Goal: Task Accomplishment & Management: Manage account settings

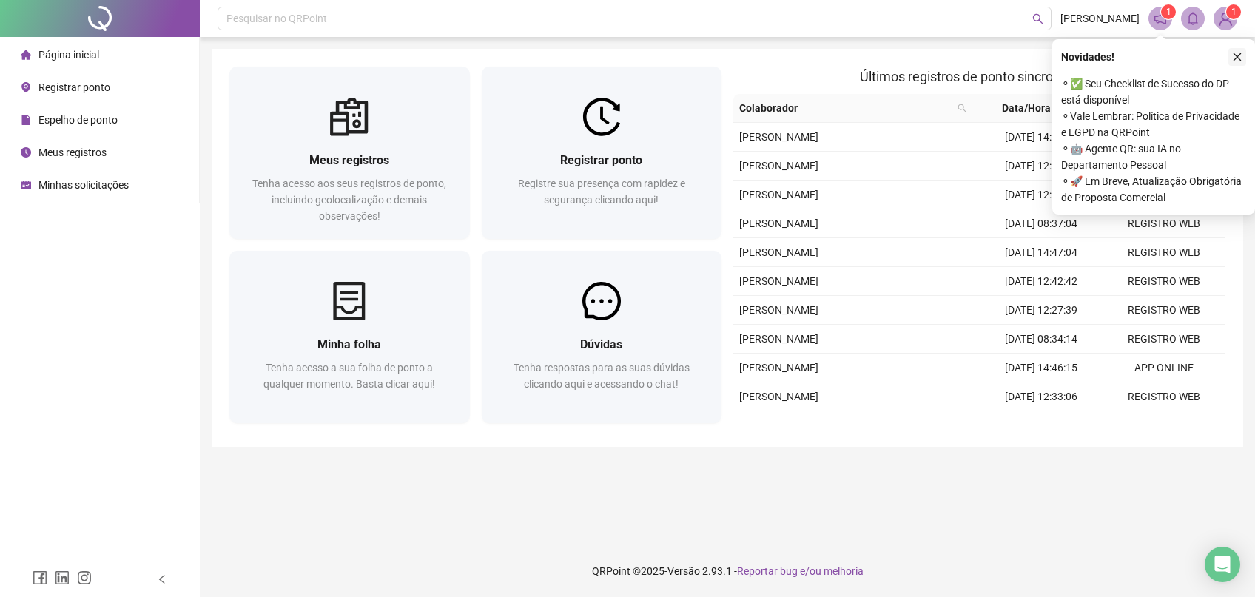
click at [1236, 53] on icon "close" at bounding box center [1237, 57] width 10 height 10
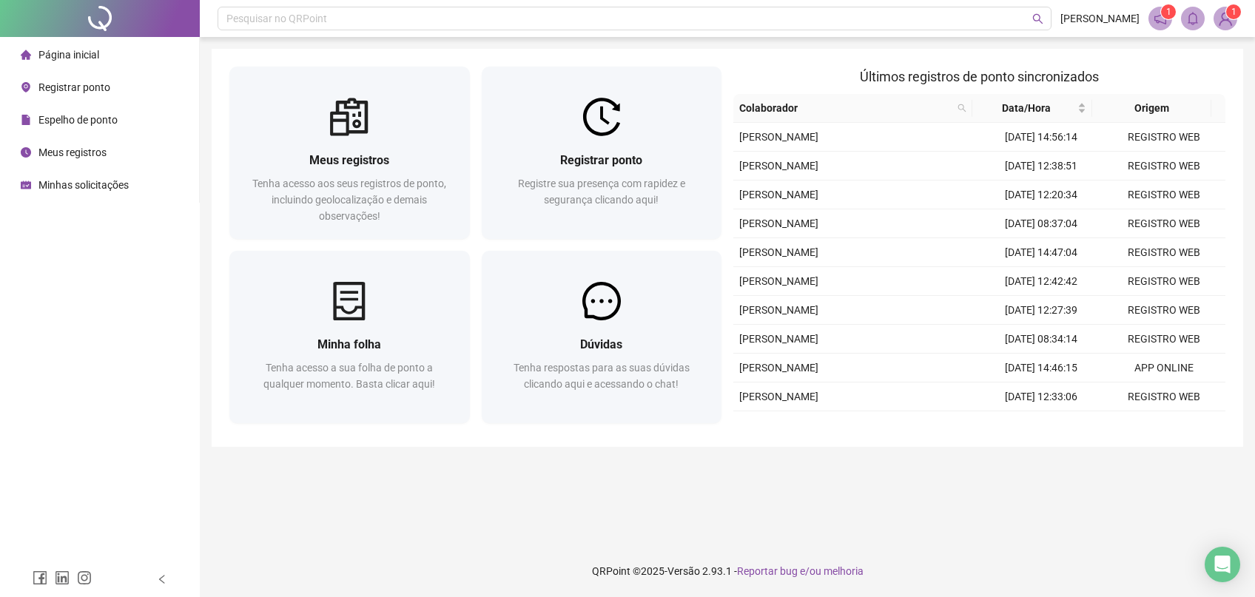
click at [1221, 23] on img at bounding box center [1226, 18] width 22 height 22
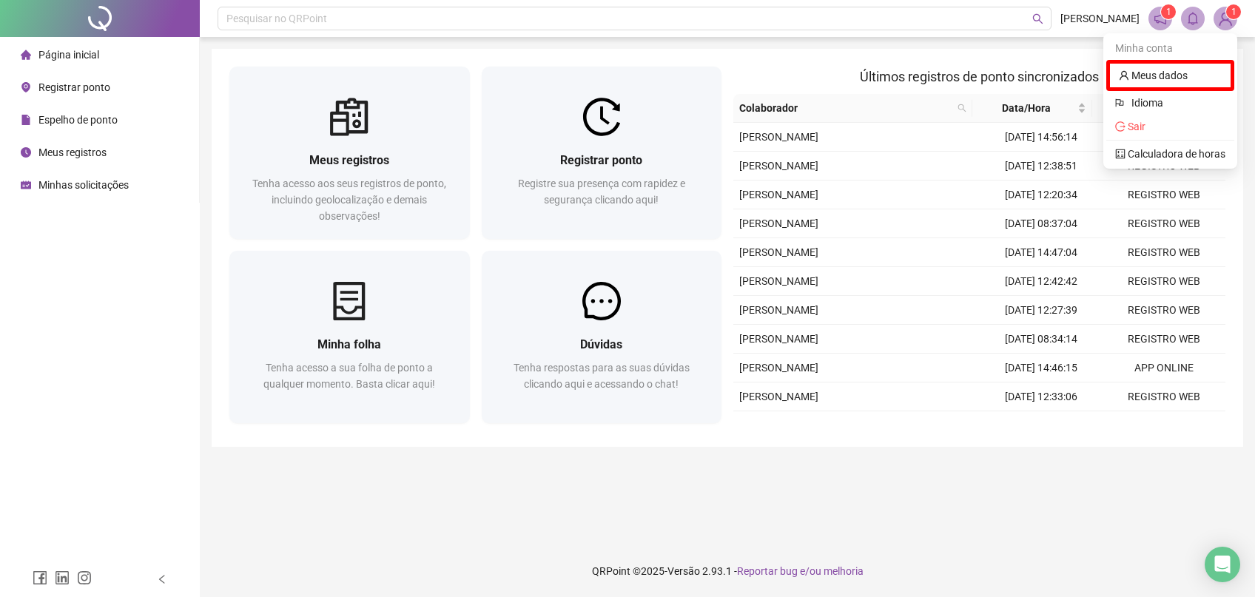
click at [1153, 21] on span at bounding box center [1161, 19] width 24 height 24
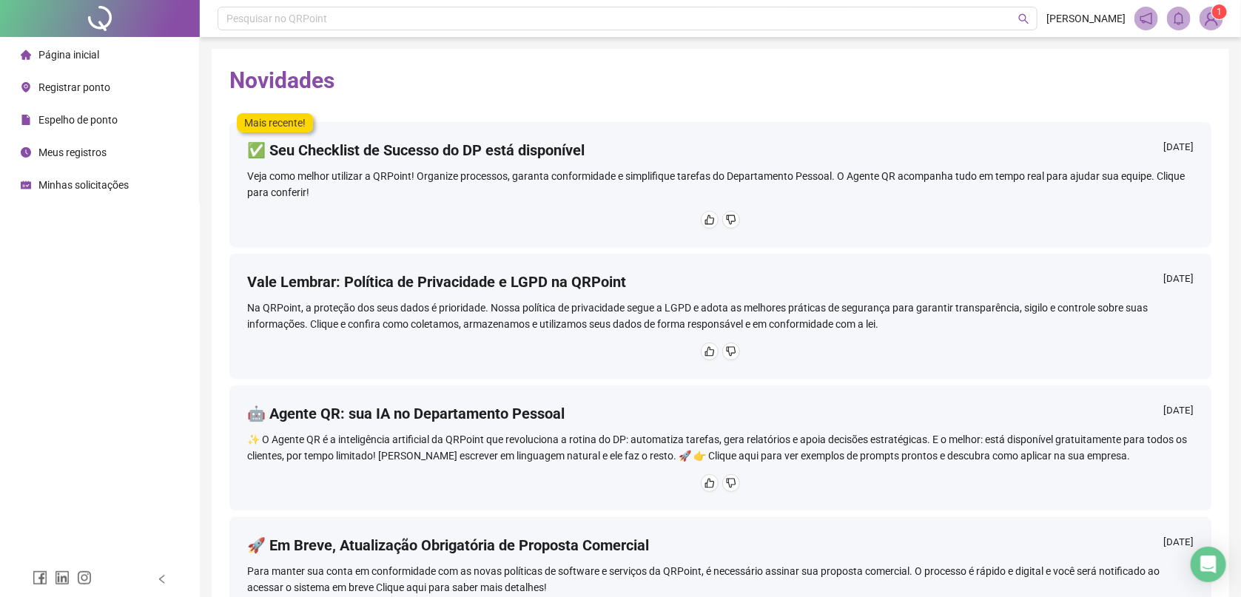
click at [79, 198] on div "Minhas solicitações" at bounding box center [75, 185] width 108 height 30
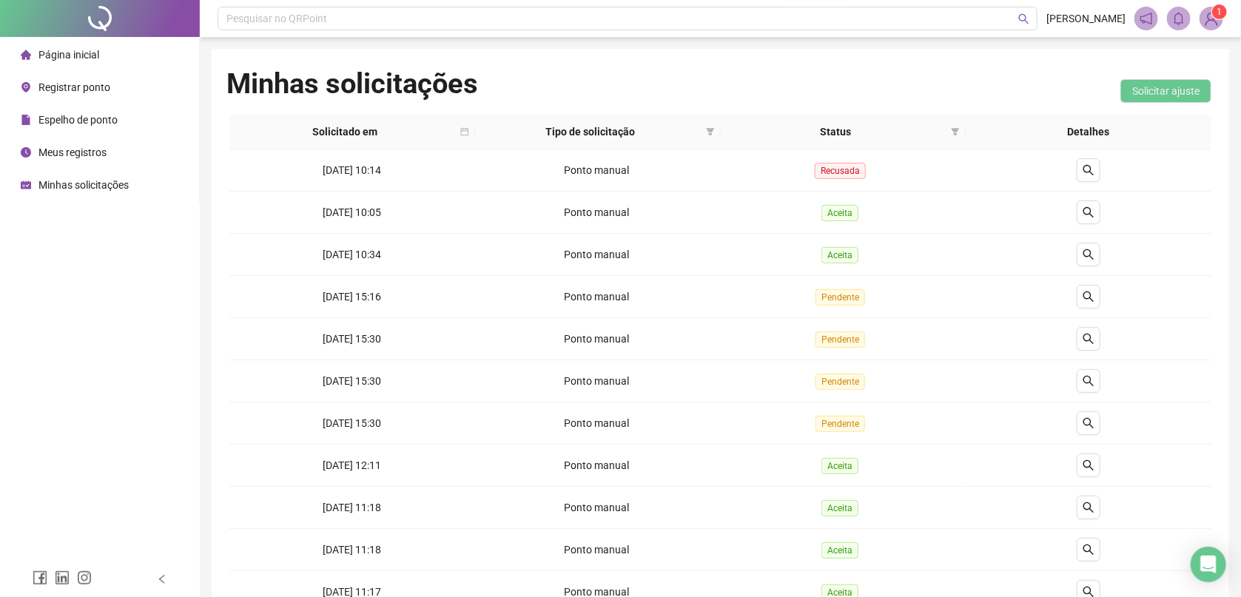
click at [91, 62] on div "Página inicial" at bounding box center [60, 55] width 78 height 30
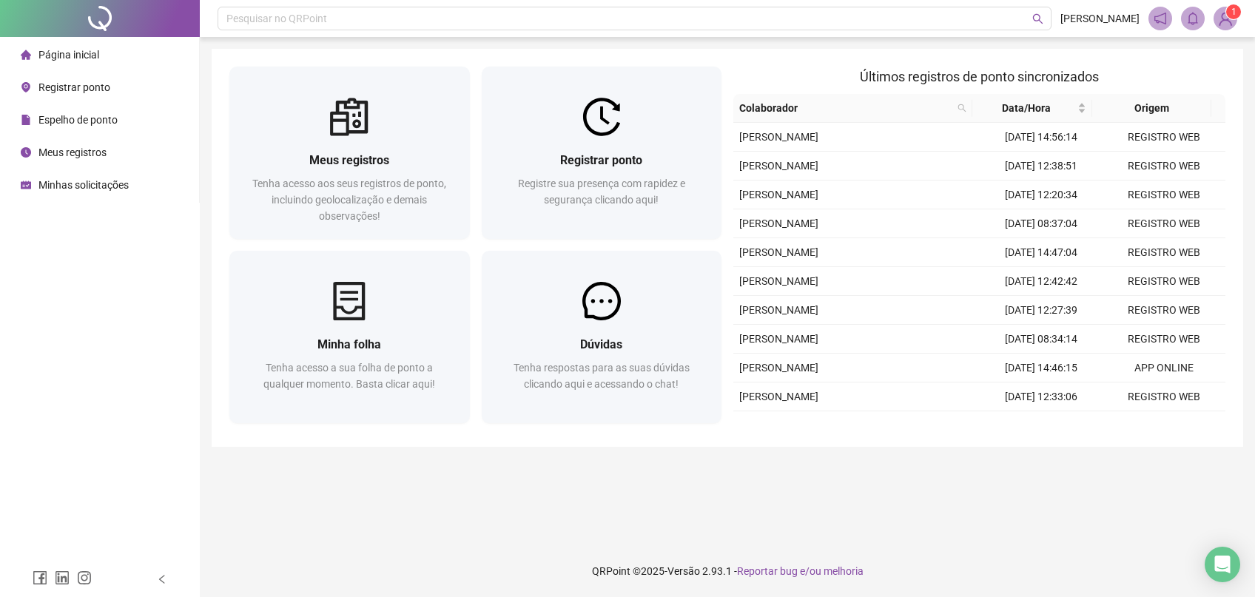
click at [1229, 16] on sup "1" at bounding box center [1233, 11] width 15 height 15
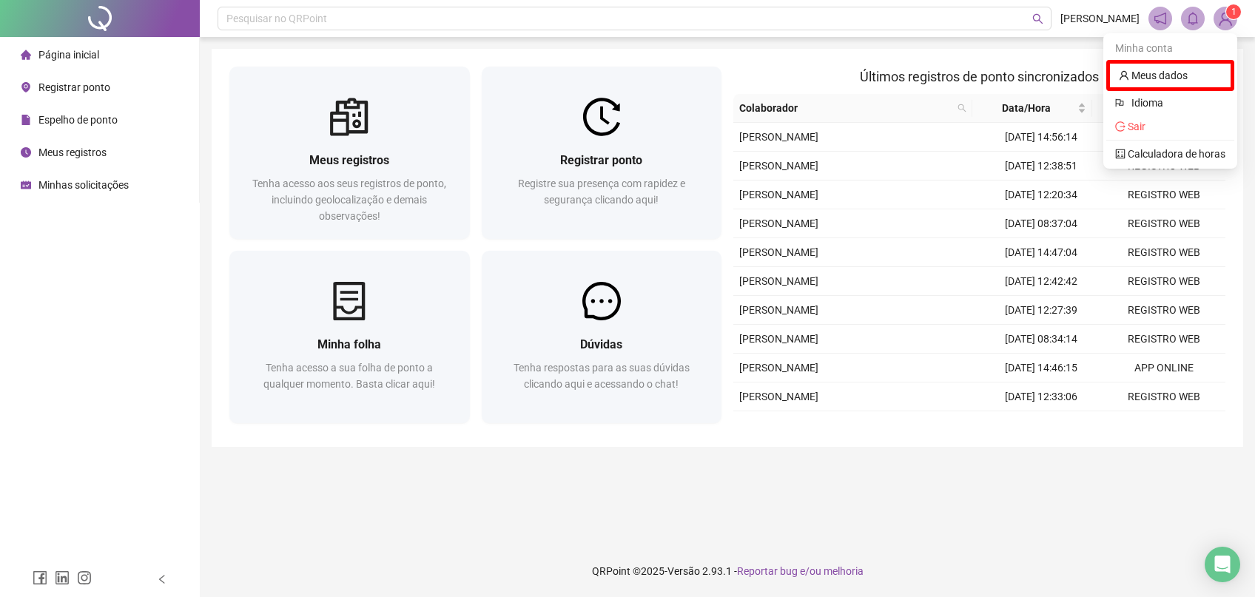
click at [1016, 73] on span "Últimos registros de ponto sincronizados" at bounding box center [979, 77] width 239 height 16
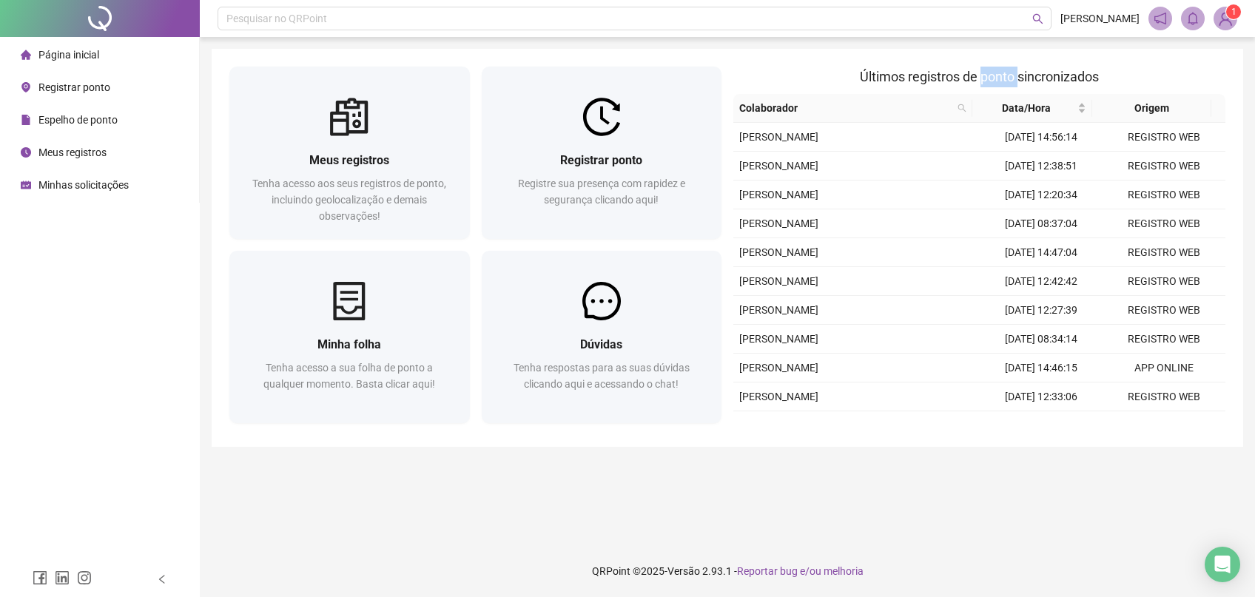
click at [1016, 73] on span "Últimos registros de ponto sincronizados" at bounding box center [979, 77] width 239 height 16
click at [1224, 18] on img at bounding box center [1226, 18] width 22 height 22
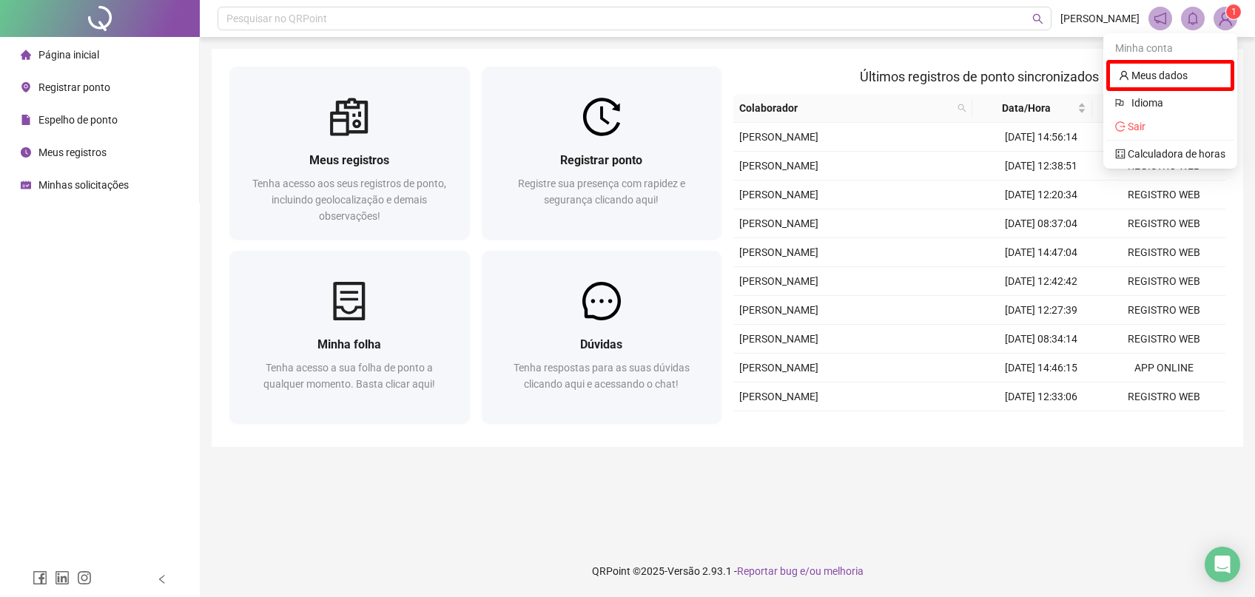
click at [969, 65] on div "Meus registros Tenha acesso aos seus registros de ponto, incluindo geolocalizaç…" at bounding box center [728, 248] width 1032 height 398
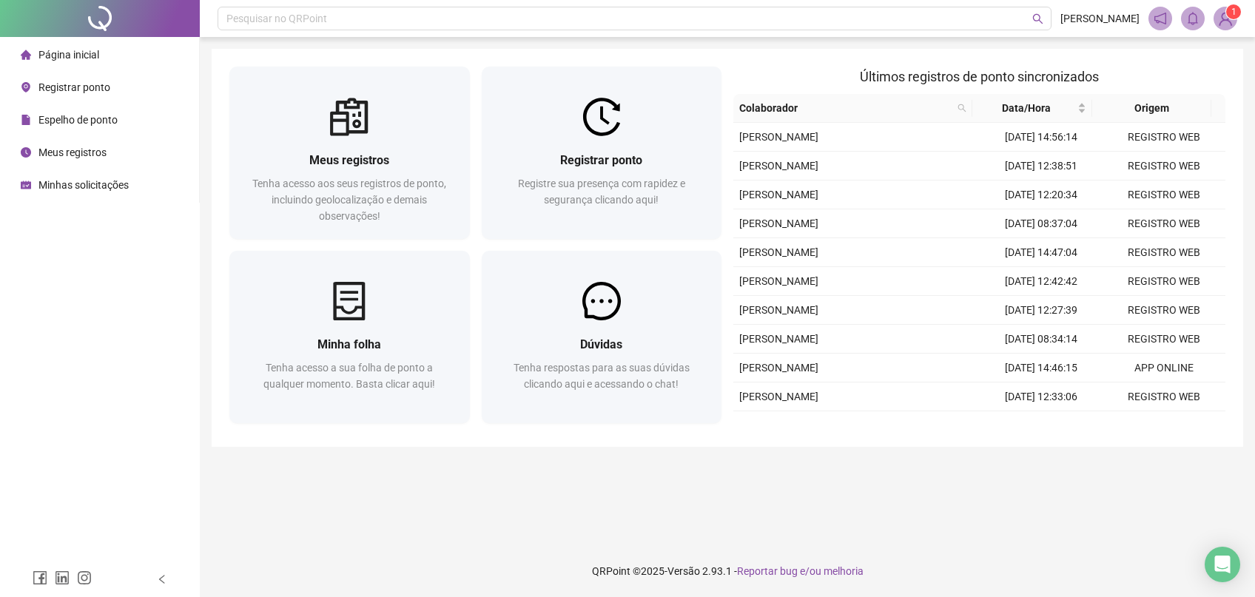
click at [966, 80] on span "Últimos registros de ponto sincronizados" at bounding box center [979, 77] width 239 height 16
click at [29, 230] on div "Página inicial Registrar ponto Espelho de ponto Meus registros Minhas solicitaç…" at bounding box center [100, 281] width 200 height 562
click at [37, 191] on div "Minhas solicitações" at bounding box center [75, 185] width 108 height 30
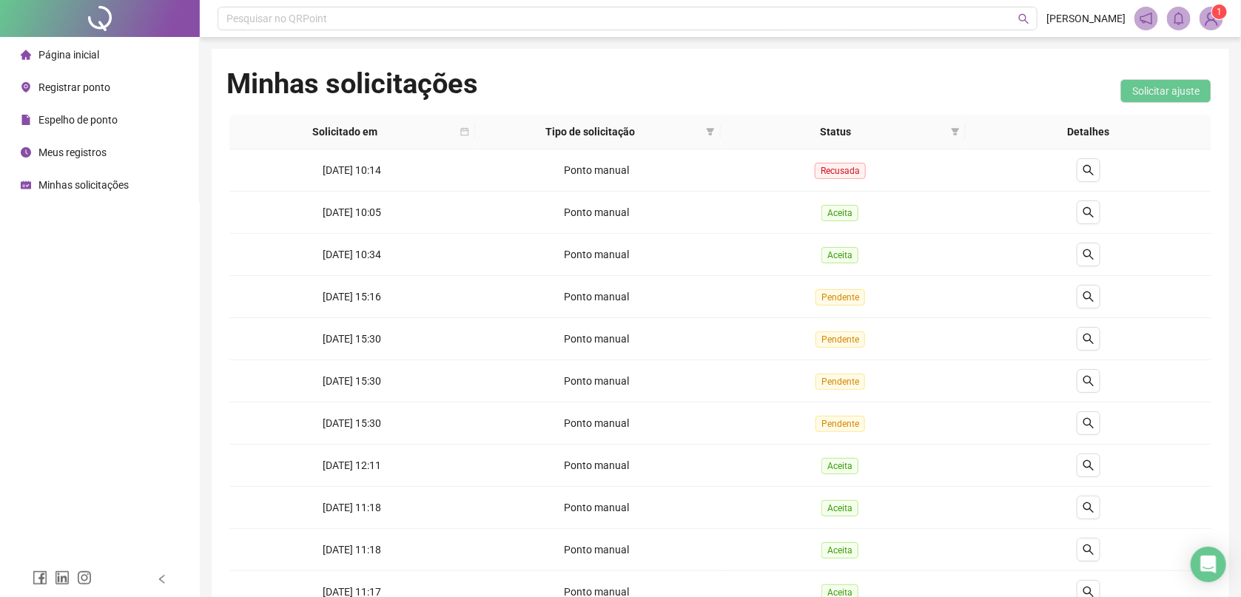
click at [1204, 24] on img at bounding box center [1212, 18] width 22 height 22
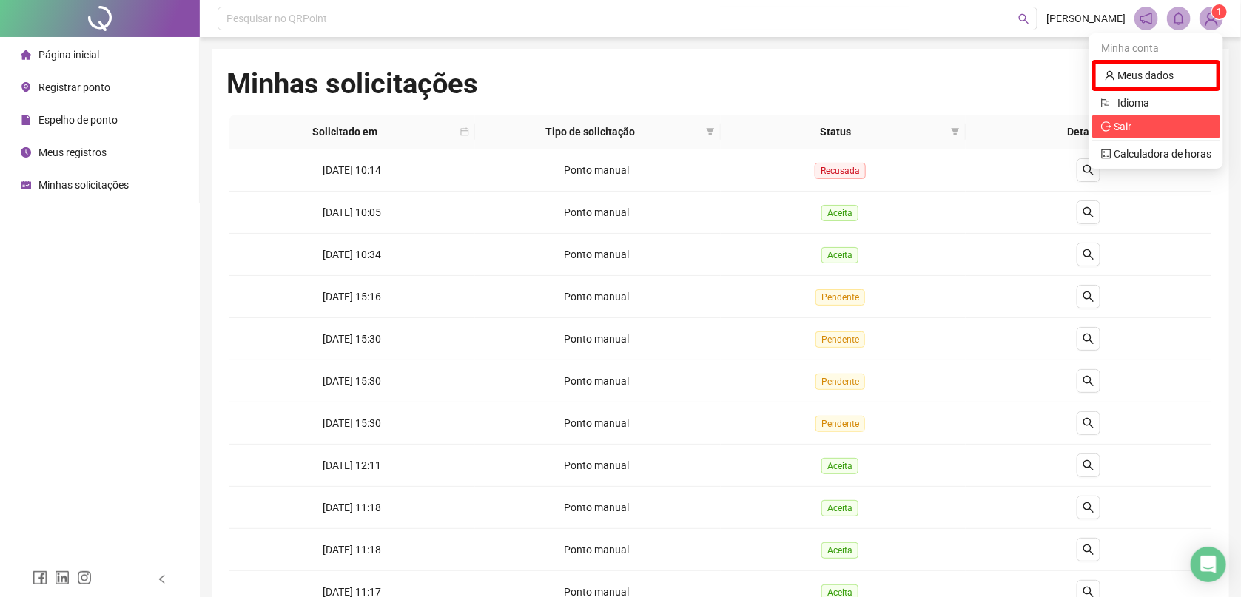
click at [1154, 130] on span "Sair" at bounding box center [1156, 126] width 110 height 16
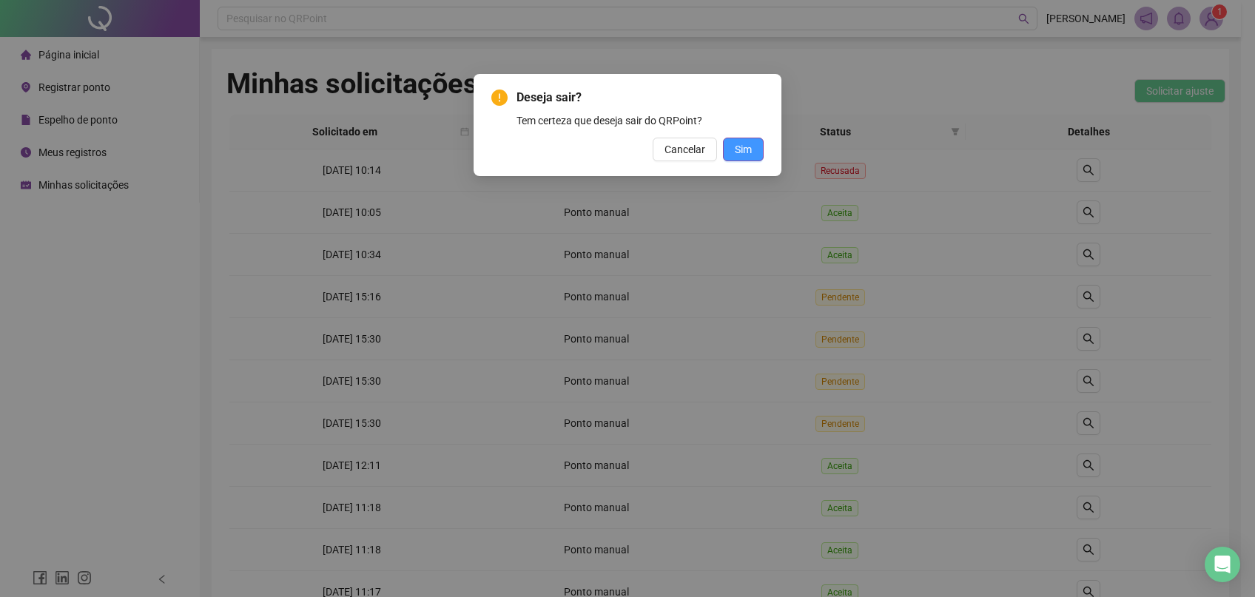
click at [737, 146] on span "Sim" at bounding box center [743, 149] width 17 height 16
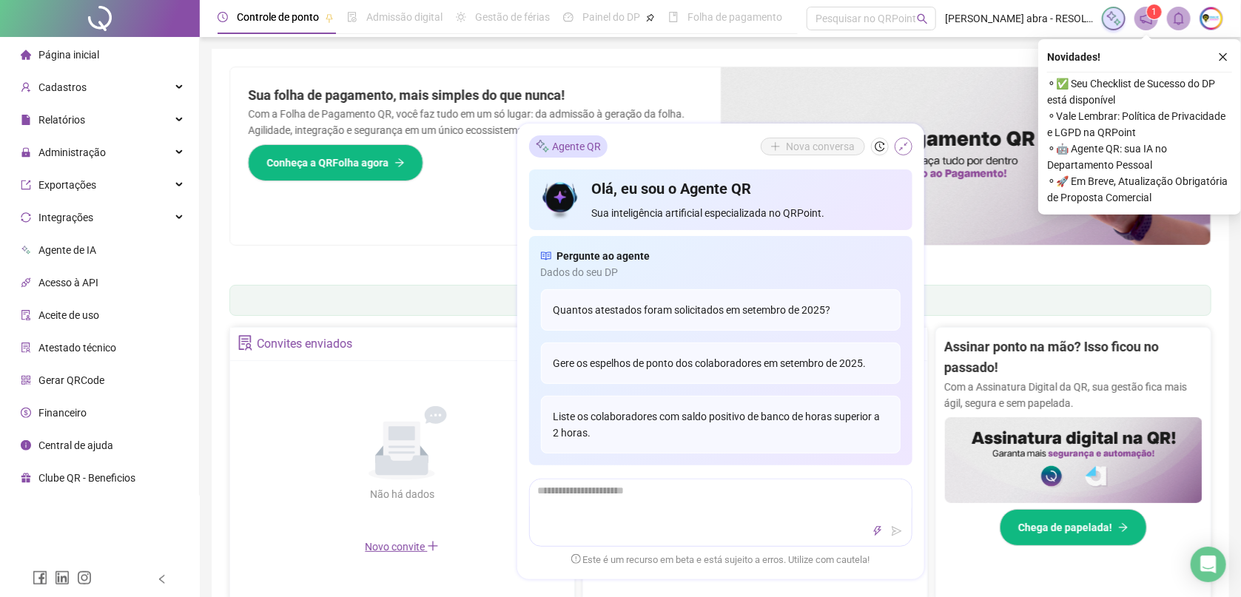
click at [902, 149] on icon "shrink" at bounding box center [903, 146] width 9 height 9
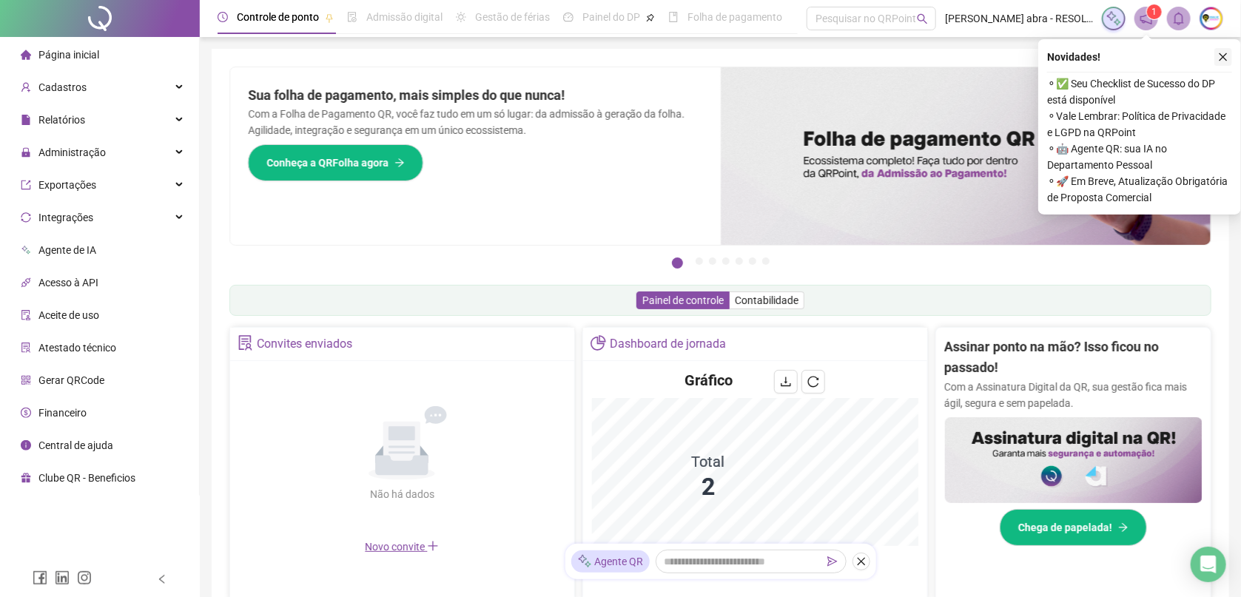
click at [1228, 58] on icon "close" at bounding box center [1223, 57] width 10 height 10
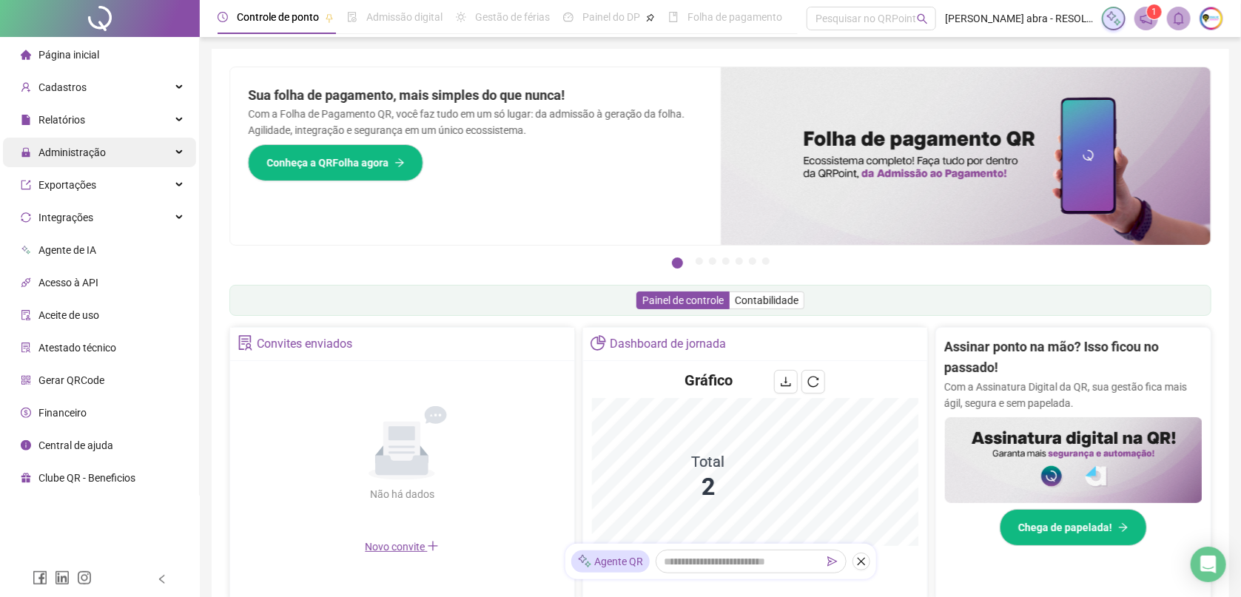
click at [103, 154] on span "Administração" at bounding box center [71, 153] width 67 height 12
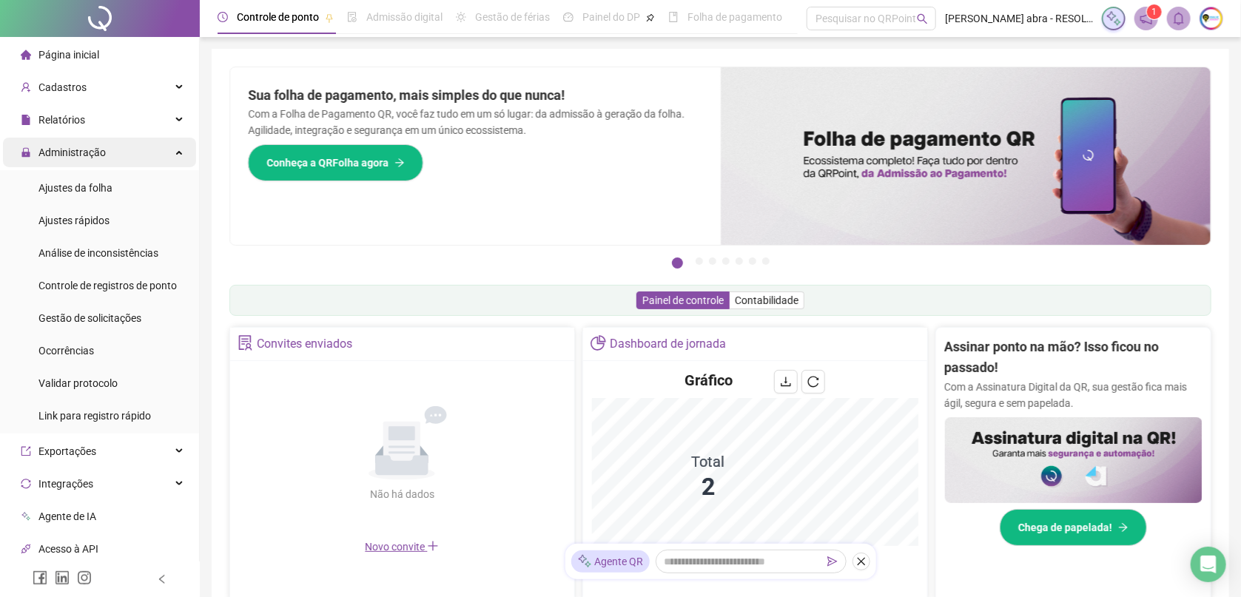
click at [103, 154] on span "Administração" at bounding box center [71, 153] width 67 height 12
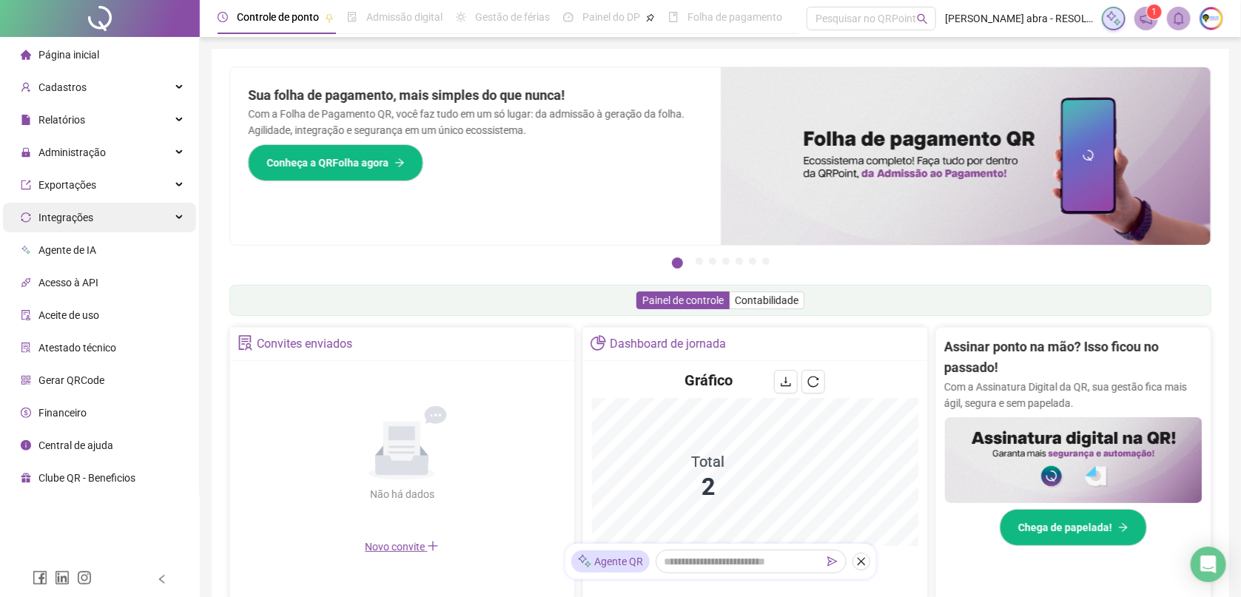
click at [93, 221] on div "Integrações" at bounding box center [99, 218] width 193 height 30
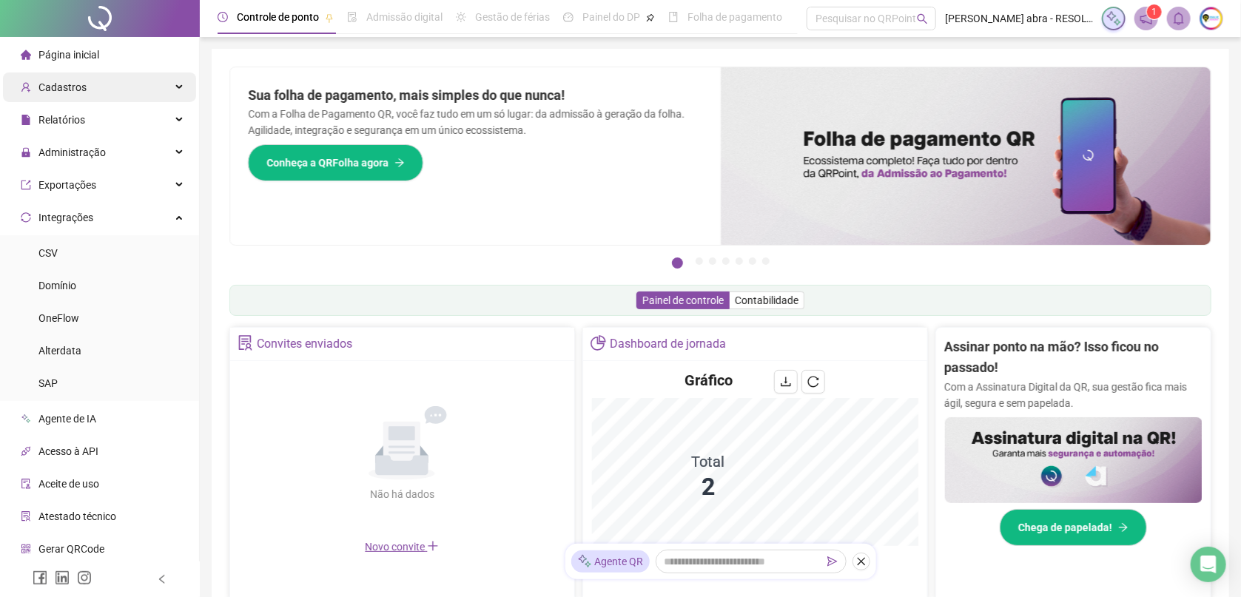
click at [97, 81] on div "Cadastros" at bounding box center [99, 88] width 193 height 30
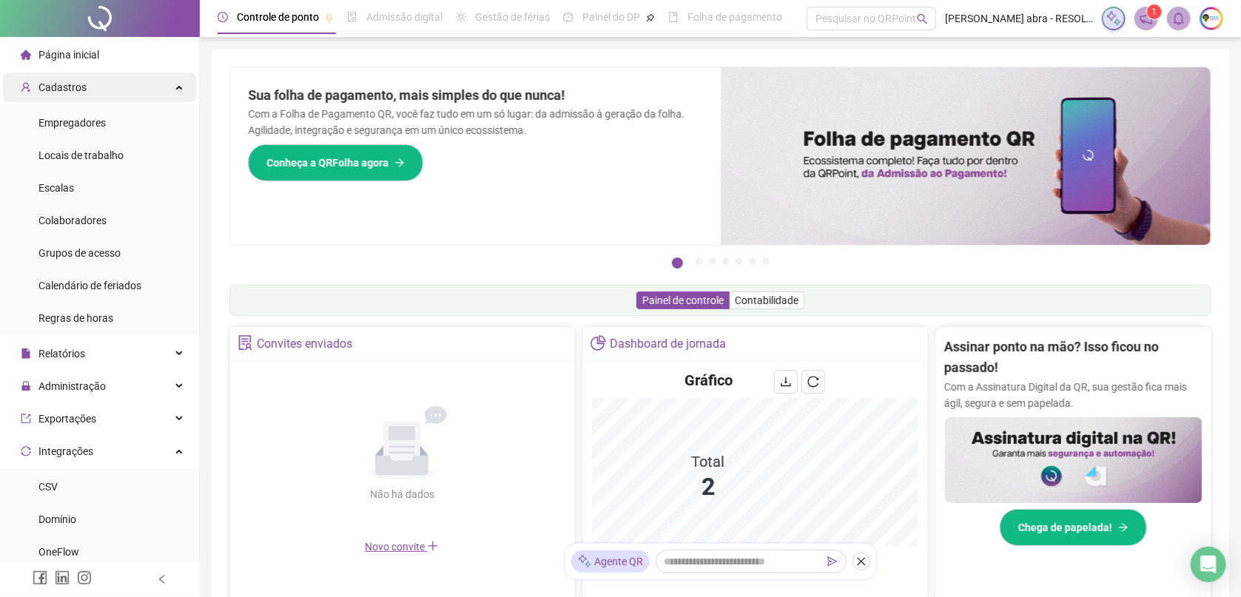
click at [121, 76] on div "Cadastros" at bounding box center [99, 88] width 193 height 30
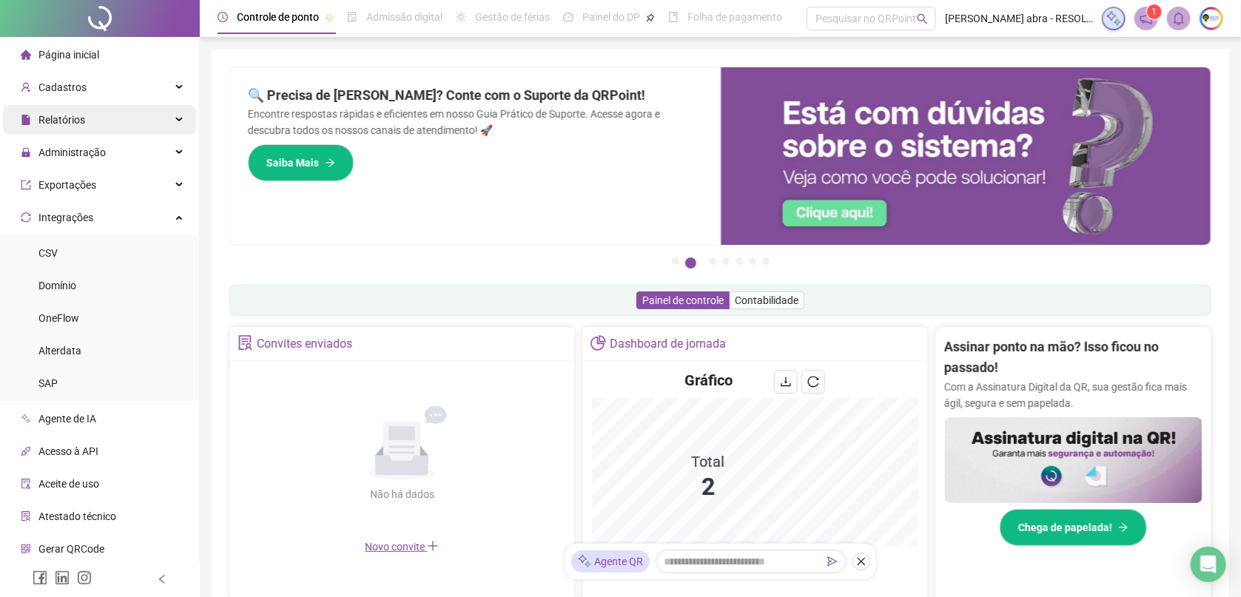
click at [106, 120] on div "Relatórios" at bounding box center [99, 120] width 193 height 30
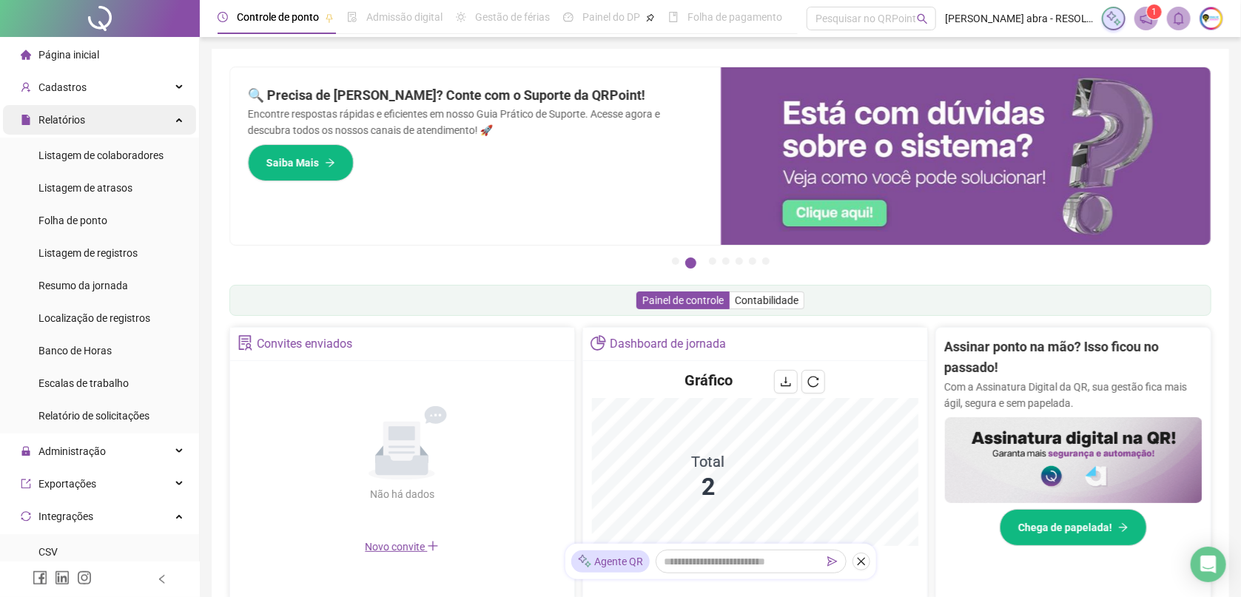
click at [106, 120] on div "Relatórios" at bounding box center [99, 120] width 193 height 30
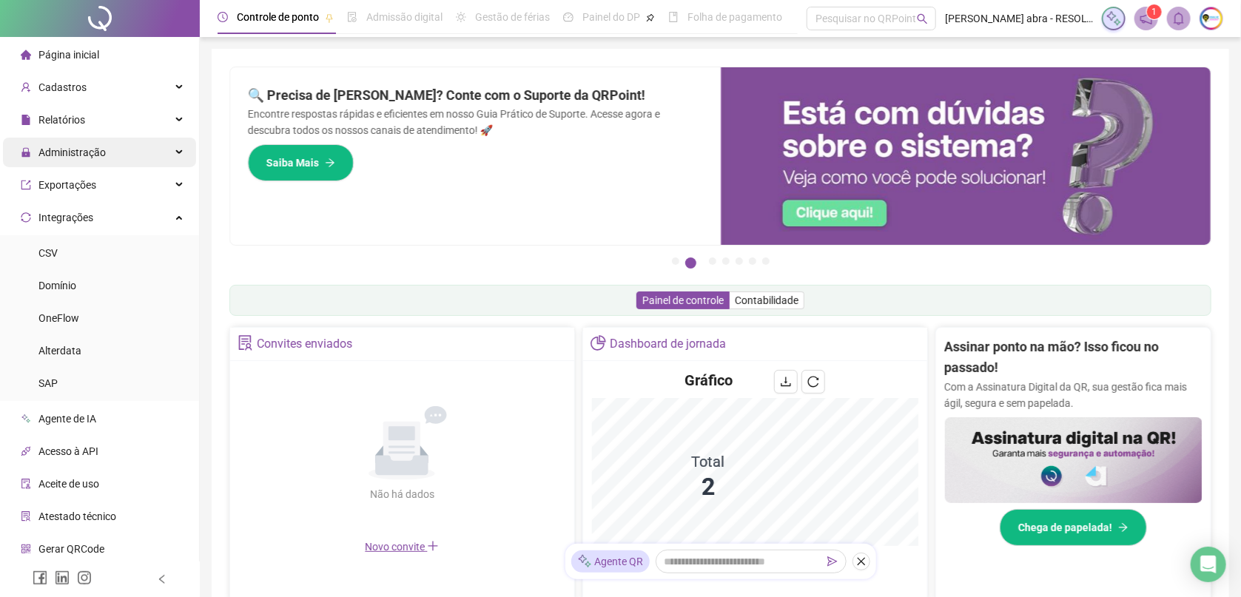
click at [95, 162] on span "Administração" at bounding box center [63, 153] width 85 height 30
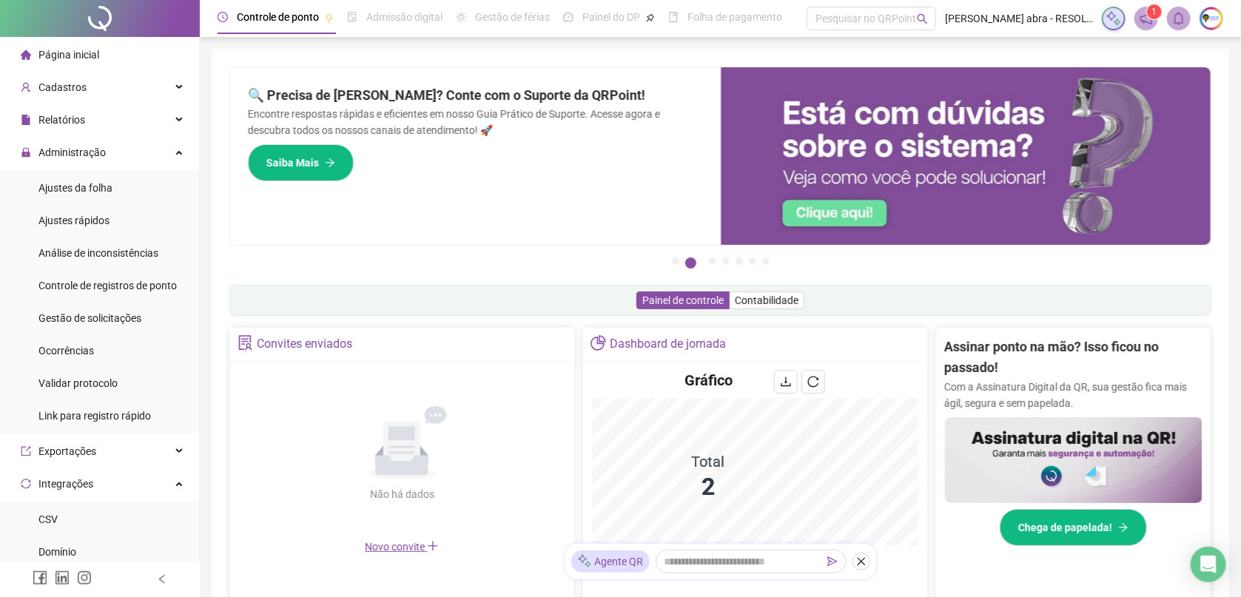
click at [95, 44] on div "Página inicial" at bounding box center [60, 55] width 78 height 30
click at [1132, 21] on div "1" at bounding box center [1162, 19] width 121 height 24
click at [1154, 21] on span at bounding box center [1147, 19] width 24 height 24
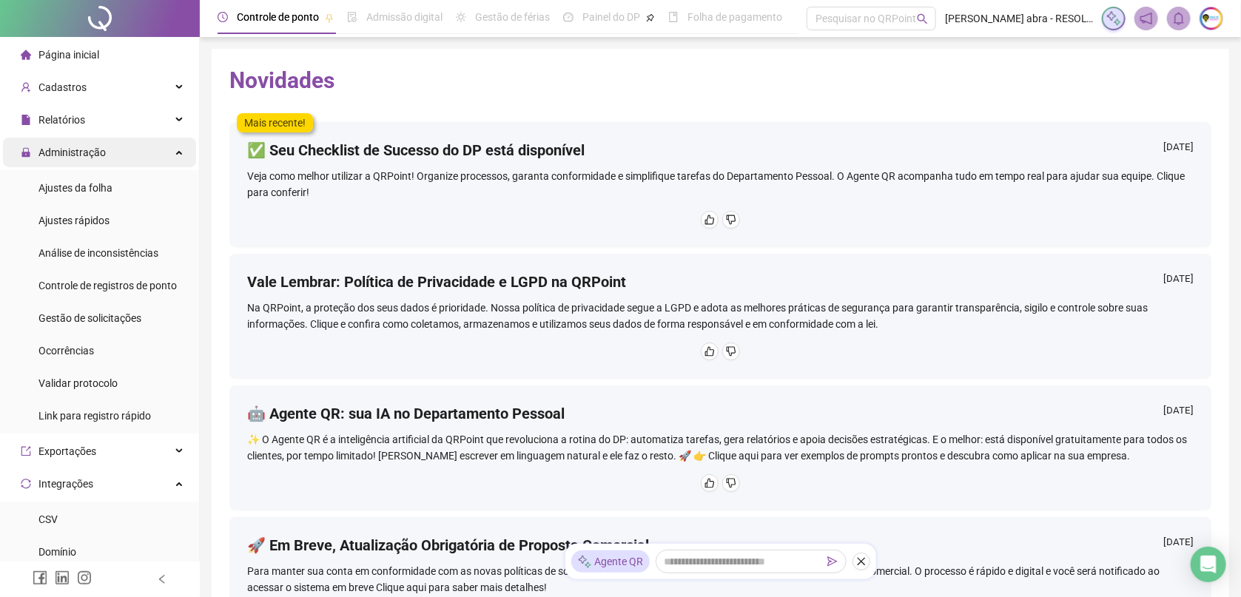
click at [87, 144] on span "Administração" at bounding box center [63, 153] width 85 height 30
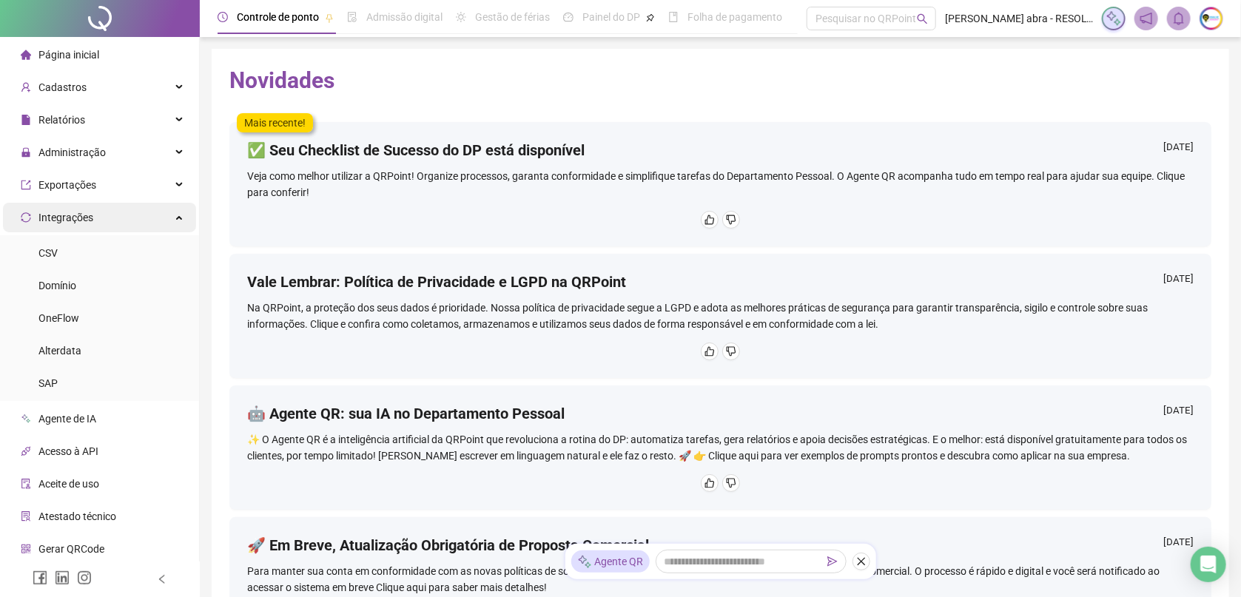
click at [104, 210] on div "Integrações" at bounding box center [99, 218] width 193 height 30
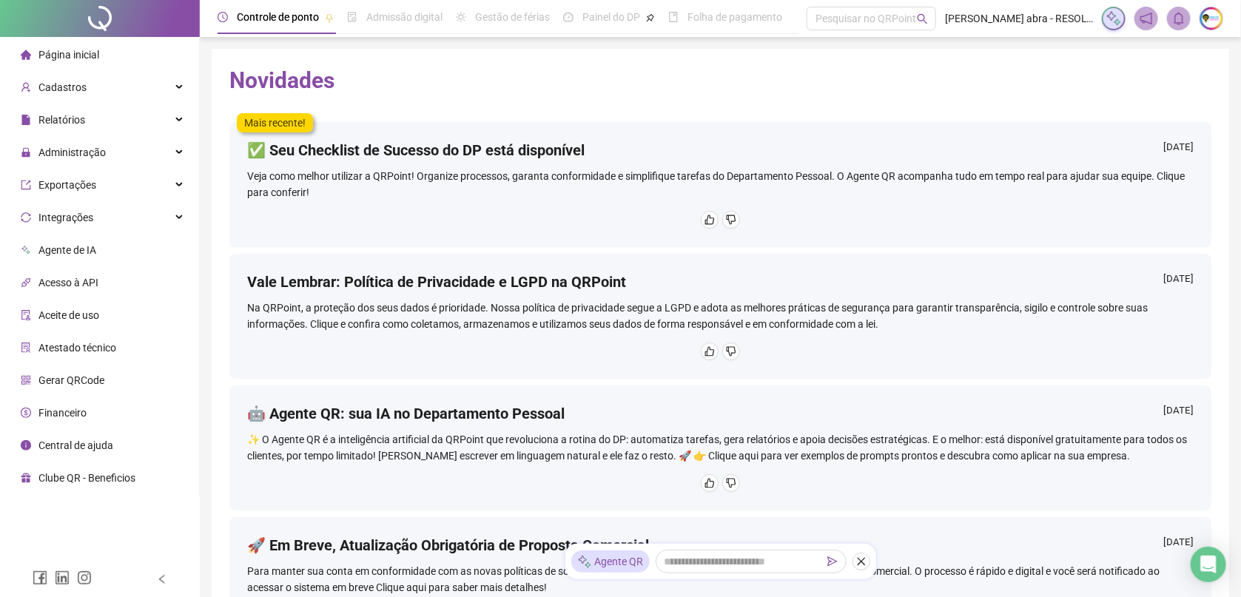
click at [83, 422] on div "Financeiro" at bounding box center [54, 413] width 66 height 30
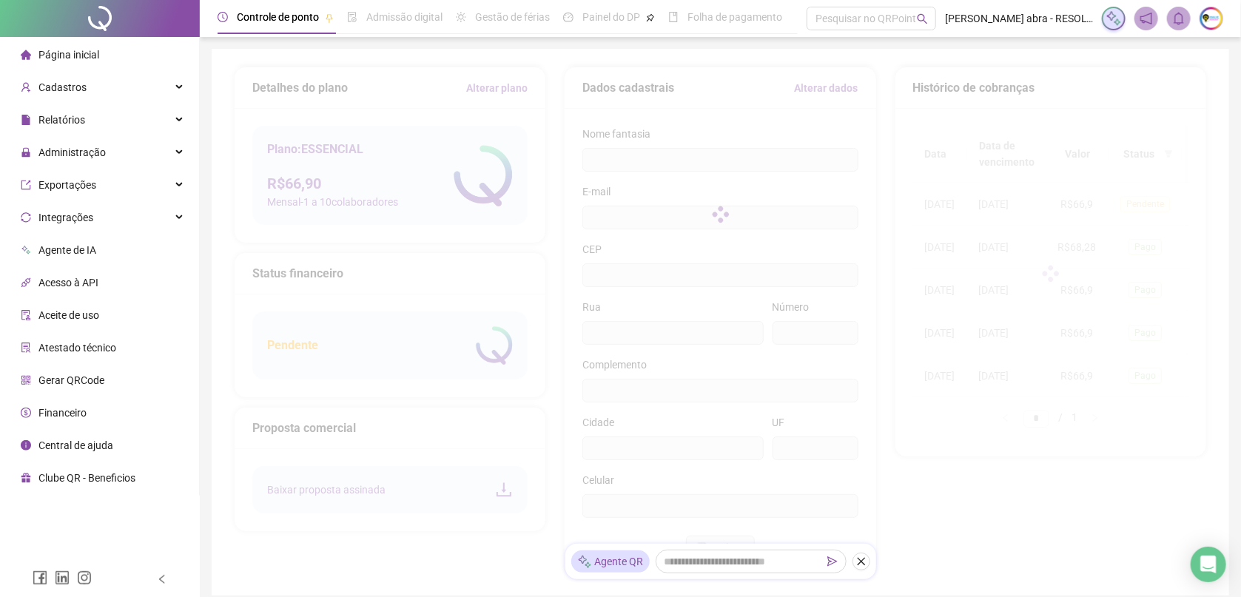
type input "**********"
type input "*"
type input "*********"
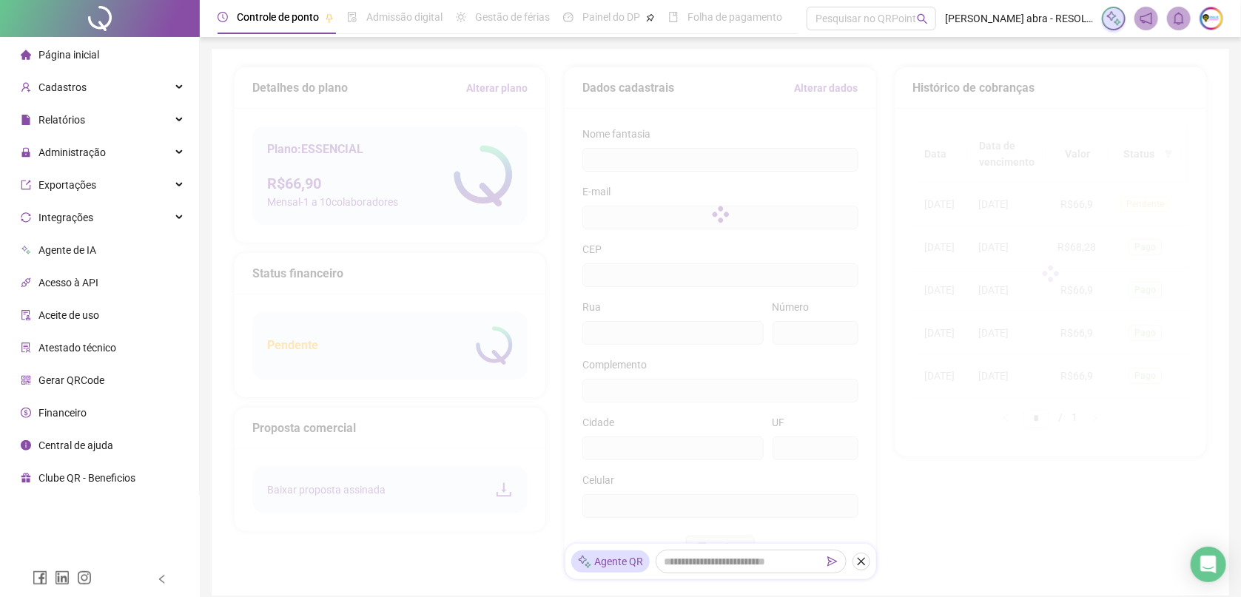
type input "**"
type input "*********"
type input "**********"
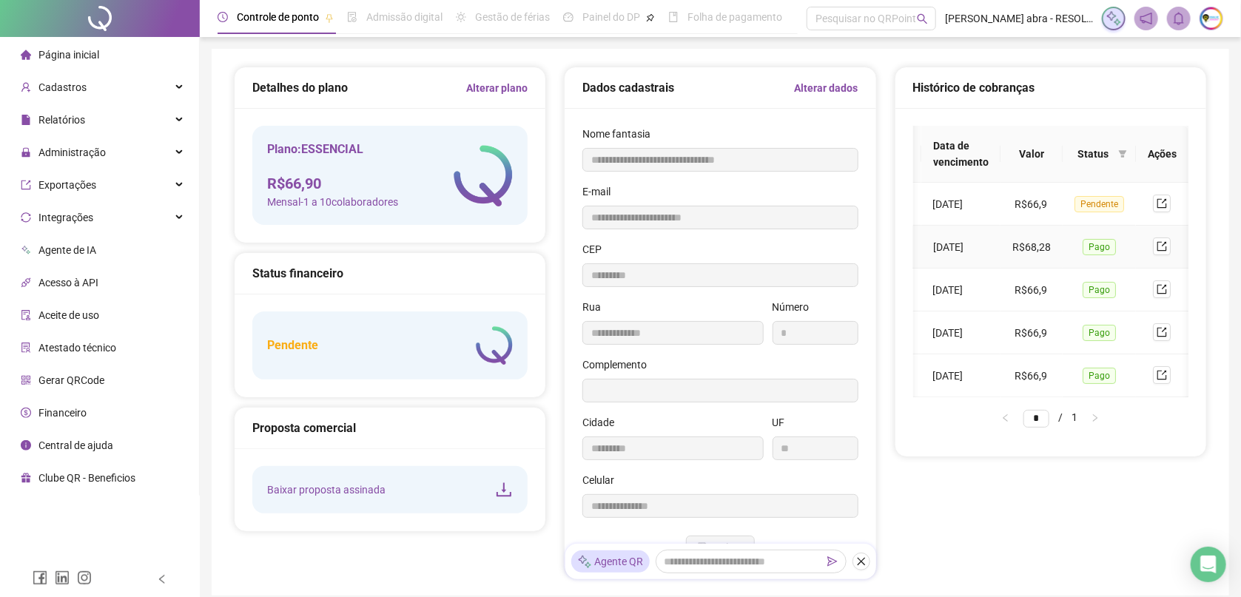
scroll to position [0, 62]
click at [1161, 207] on icon "export" at bounding box center [1163, 204] width 10 height 10
